Goal: Information Seeking & Learning: Check status

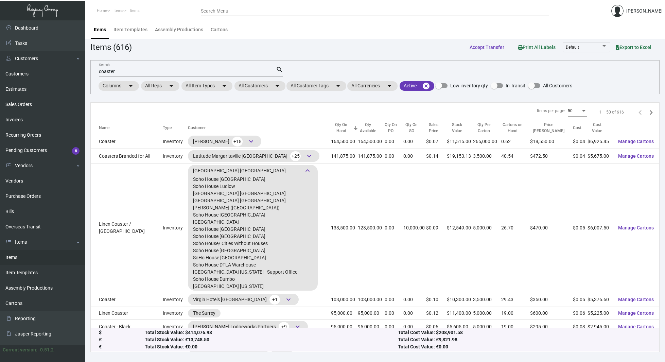
drag, startPoint x: 0, startPoint y: 0, endPoint x: 611, endPoint y: 85, distance: 616.7
click at [611, 85] on div "coaster Search search Columns arrow_drop_down All Reps arrow_drop_down All Item…" at bounding box center [374, 77] width 569 height 34
click at [29, 259] on link "Items" at bounding box center [42, 257] width 85 height 15
click at [155, 69] on input "coaster" at bounding box center [187, 71] width 177 height 5
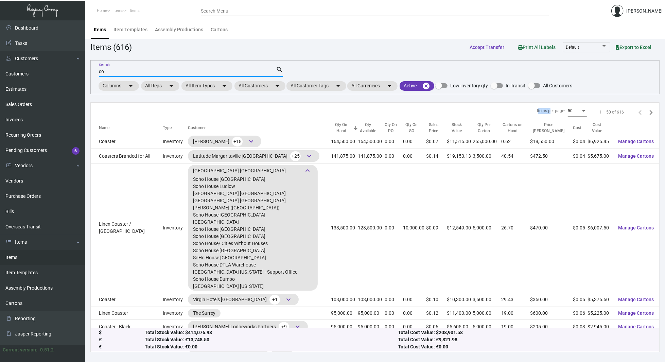
type input "c"
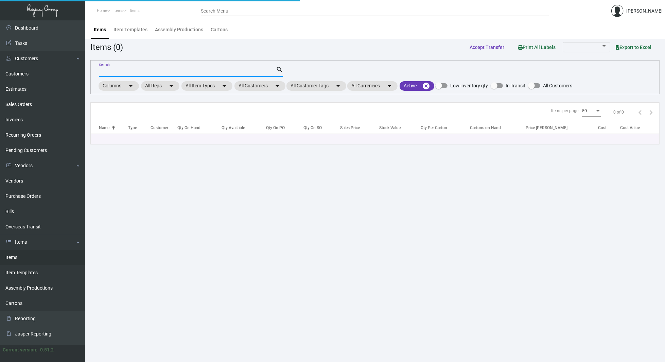
click at [133, 69] on input "Search" at bounding box center [187, 71] width 177 height 5
type input "rally"
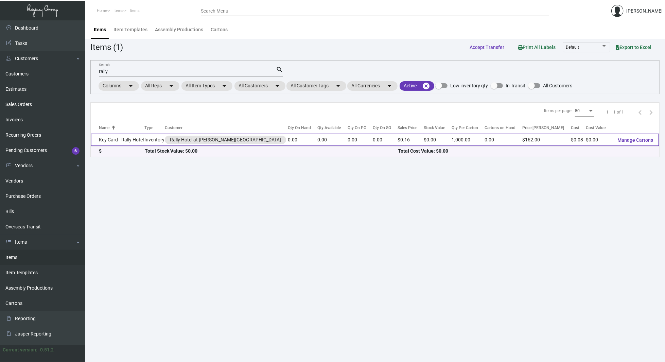
click at [119, 137] on td "Key Card - Rally Hotel" at bounding box center [118, 140] width 54 height 13
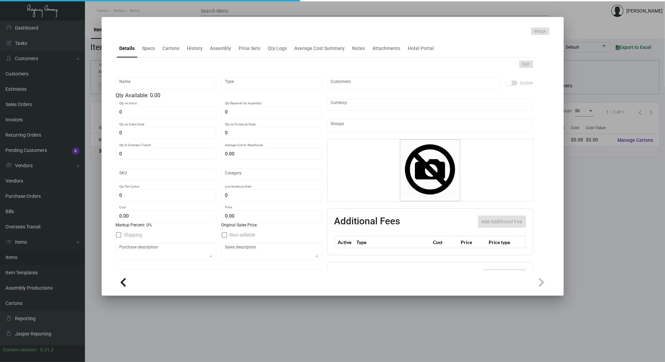
type input "Key Card - Rally Hotel"
type input "Inventory"
type input "$ 0.2225"
type input "Overseas"
type input "1,000"
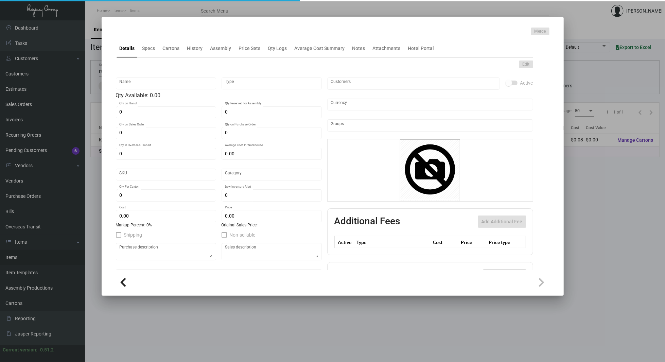
type input "6,500"
type input "$ 0.08"
type input "$ 0.162"
checkbox input "true"
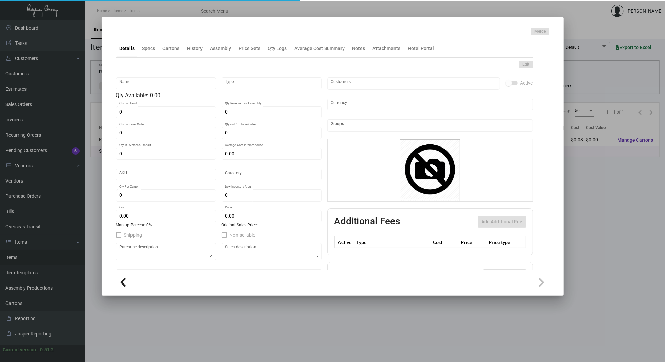
type input "United States Dollar $"
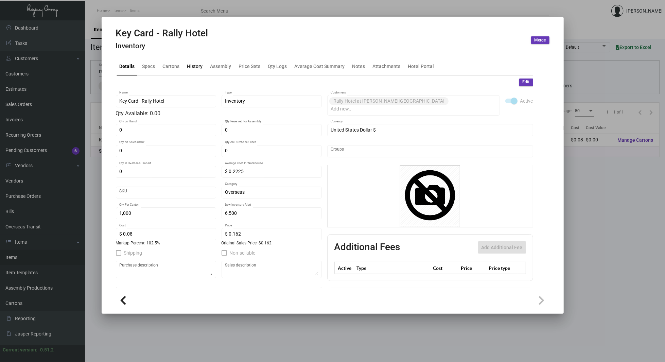
click at [195, 60] on div "History" at bounding box center [195, 66] width 21 height 16
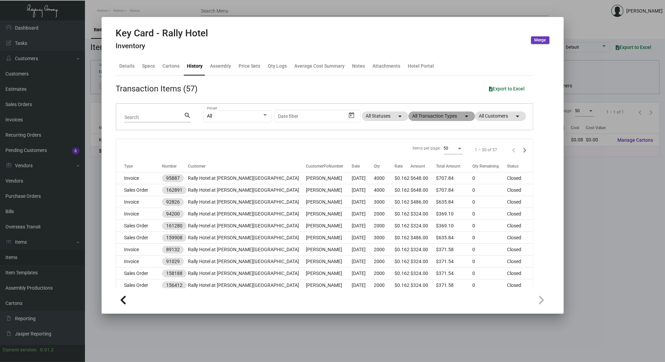
click at [435, 118] on mat-chip "All Transaction Types arrow_drop_down" at bounding box center [442, 117] width 67 height 10
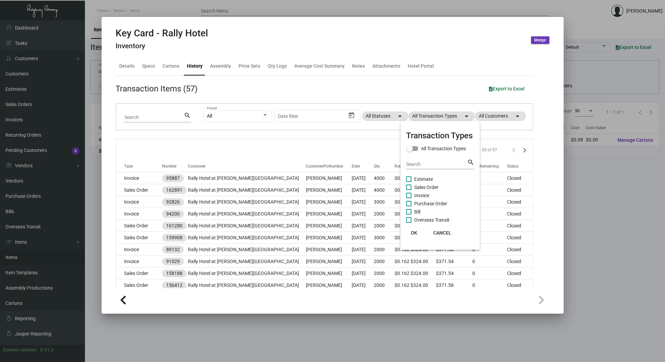
click at [417, 202] on span "Purchase Order" at bounding box center [430, 204] width 33 height 8
click at [409, 206] on input "Purchase Order" at bounding box center [409, 206] width 0 height 0
checkbox input "true"
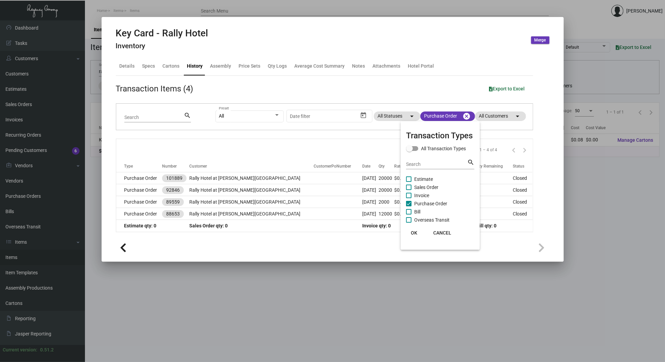
click at [419, 230] on button "OK" at bounding box center [415, 233] width 22 height 12
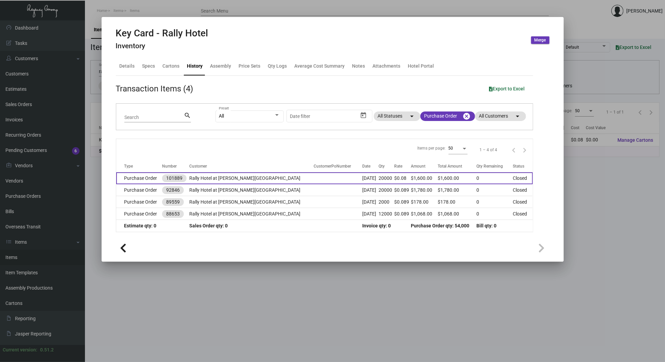
click at [314, 176] on td at bounding box center [338, 178] width 49 height 12
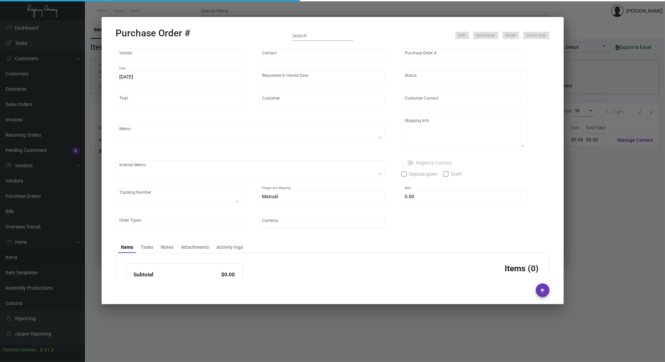
type input "CHENGDU MIND IOT TECHNOLOGY"
type input "[PERSON_NAME]"
type input "101889"
type input "[DATE]"
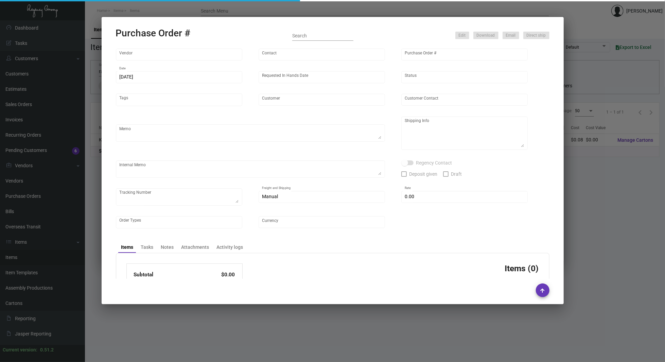
type input "Rally Hotel at [PERSON_NAME][GEOGRAPHIC_DATA]"
type textarea "Boat to [GEOGRAPHIC_DATA]"
type textarea "Regency Group NJ - [PERSON_NAME] [STREET_ADDRESS]"
checkbox input "true"
type input "$ 0.00"
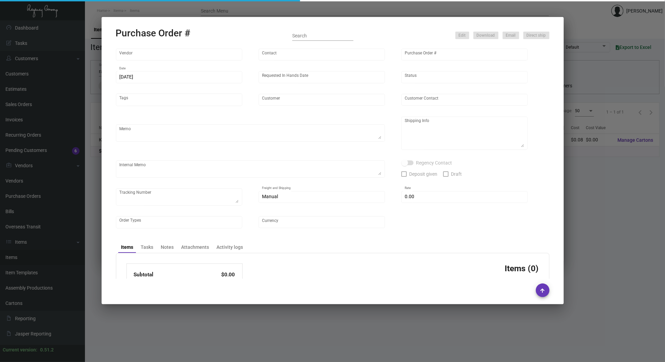
type input "United States Dollar $"
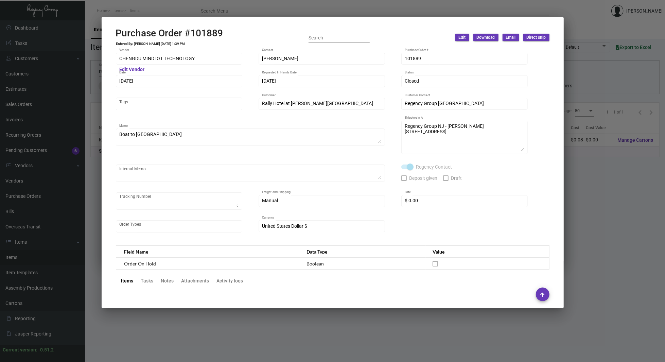
click at [52, 135] on div at bounding box center [332, 181] width 665 height 362
